Goal: Find specific page/section: Find specific page/section

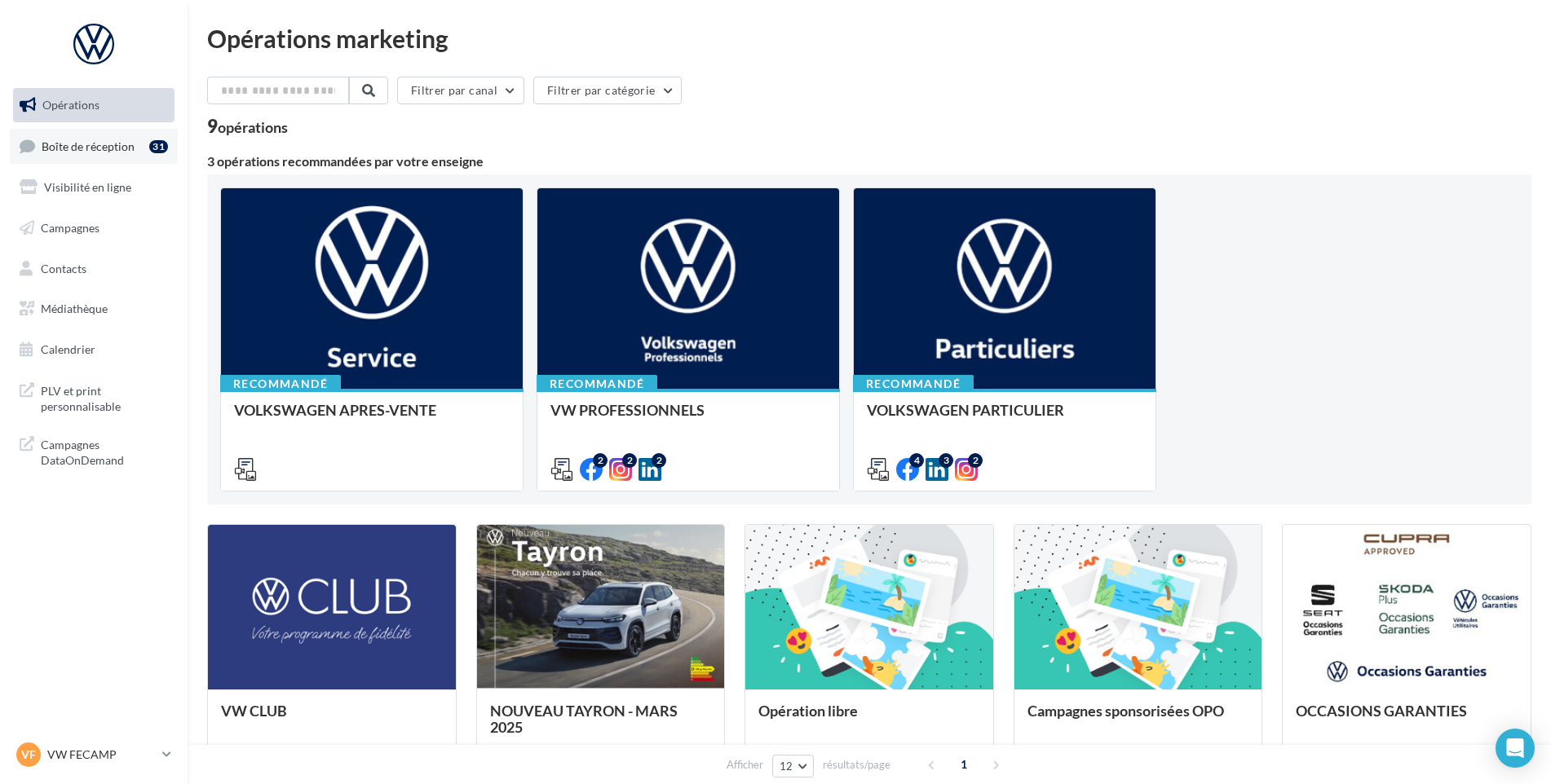
click at [90, 159] on link "Boîte de réception 31" at bounding box center [94, 145] width 168 height 35
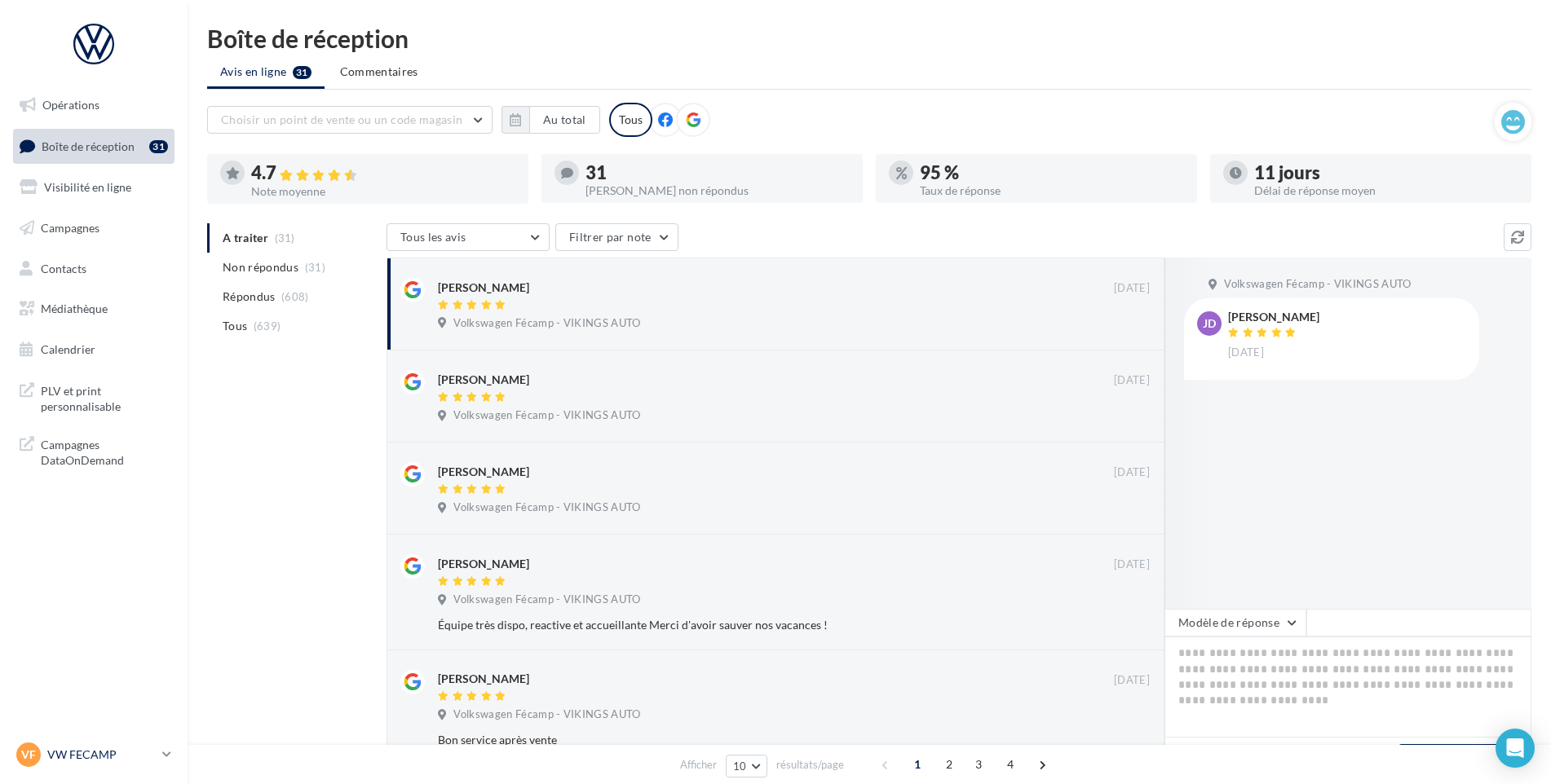
click at [139, 765] on div "VF VW FECAMP vw-stl-vau" at bounding box center [86, 754] width 140 height 25
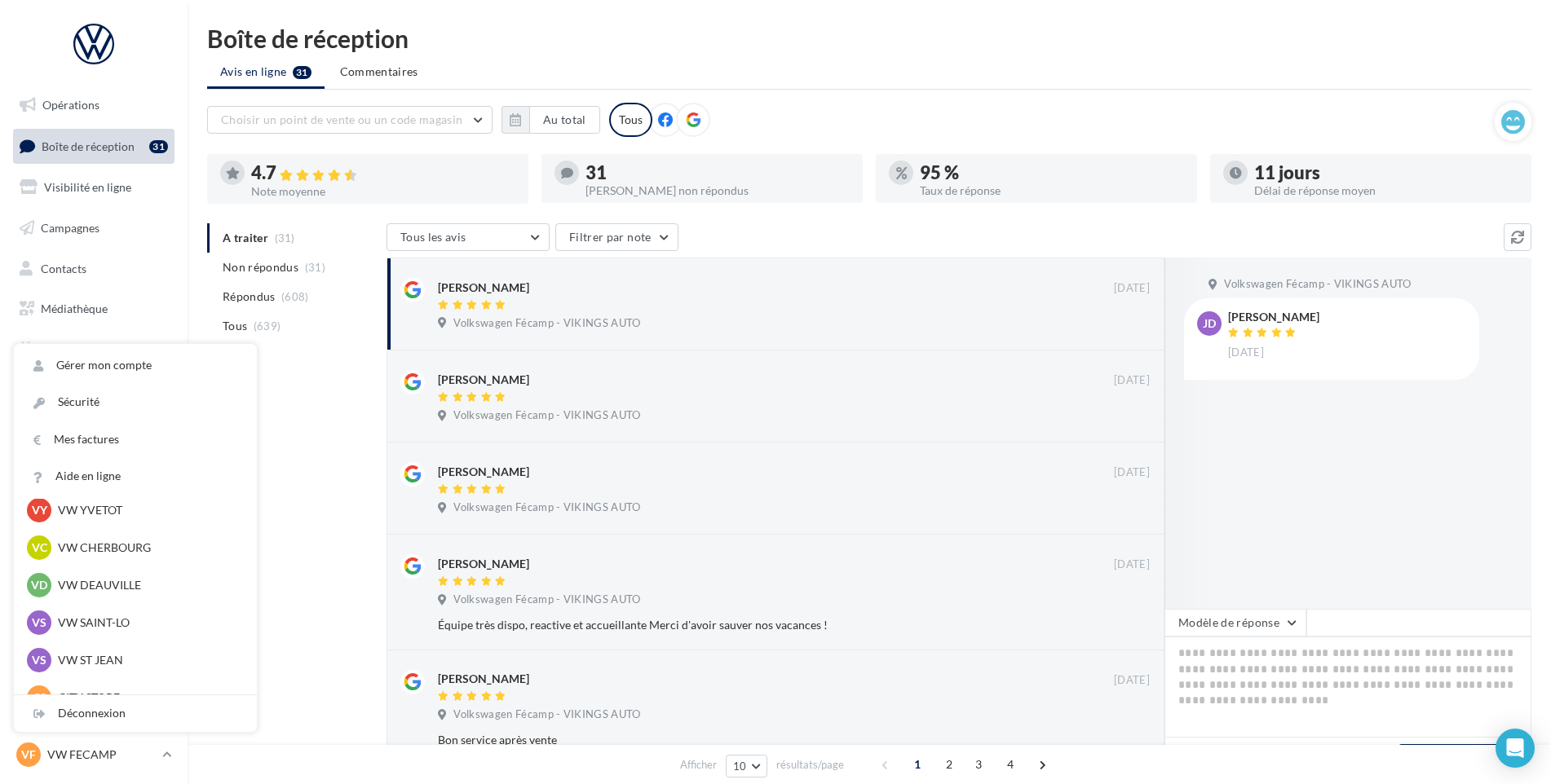
scroll to position [326, 0]
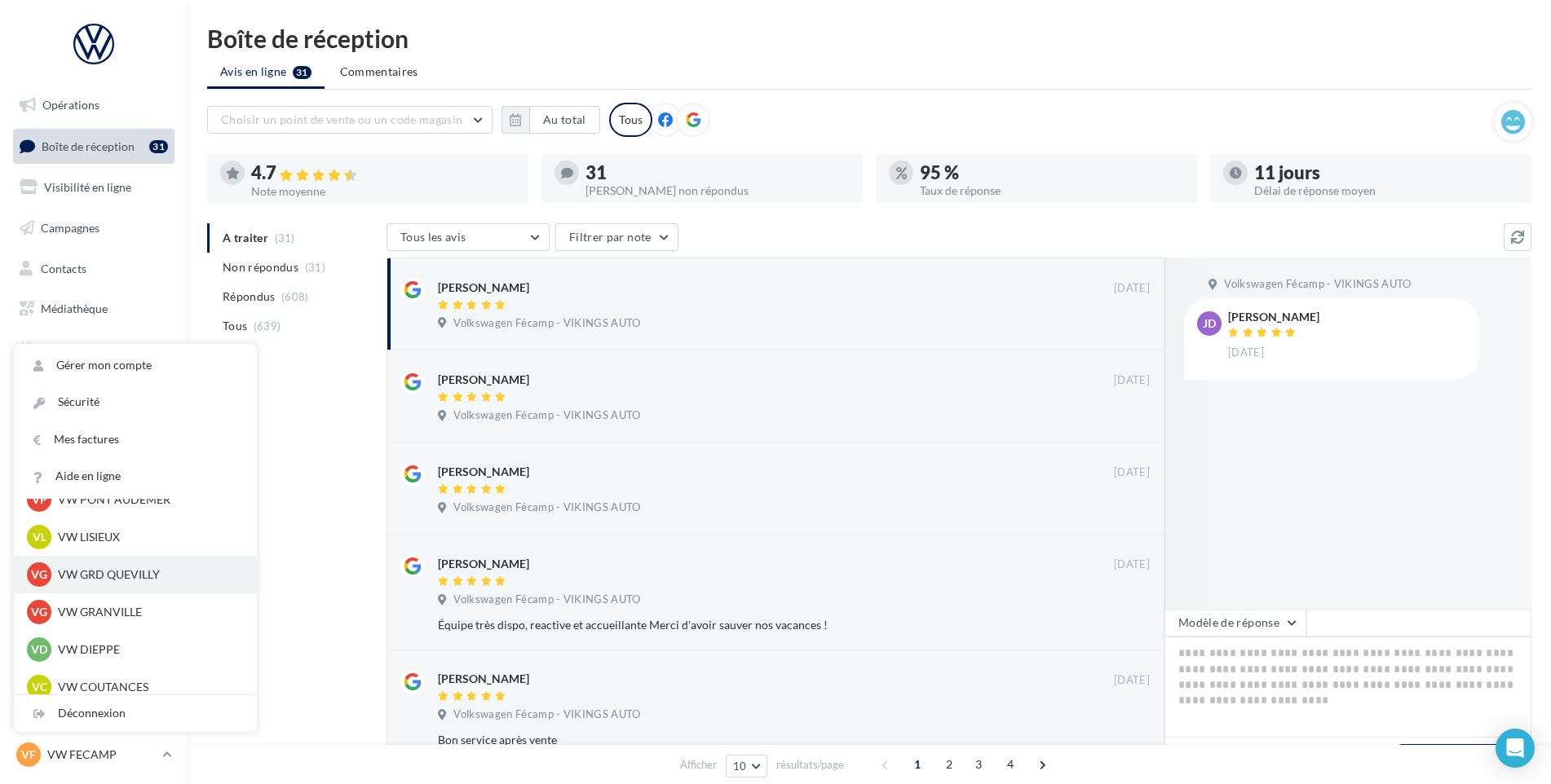
click at [124, 570] on p "VW GRD QUEVILLY" at bounding box center [148, 575] width 179 height 16
